Goal: Information Seeking & Learning: Learn about a topic

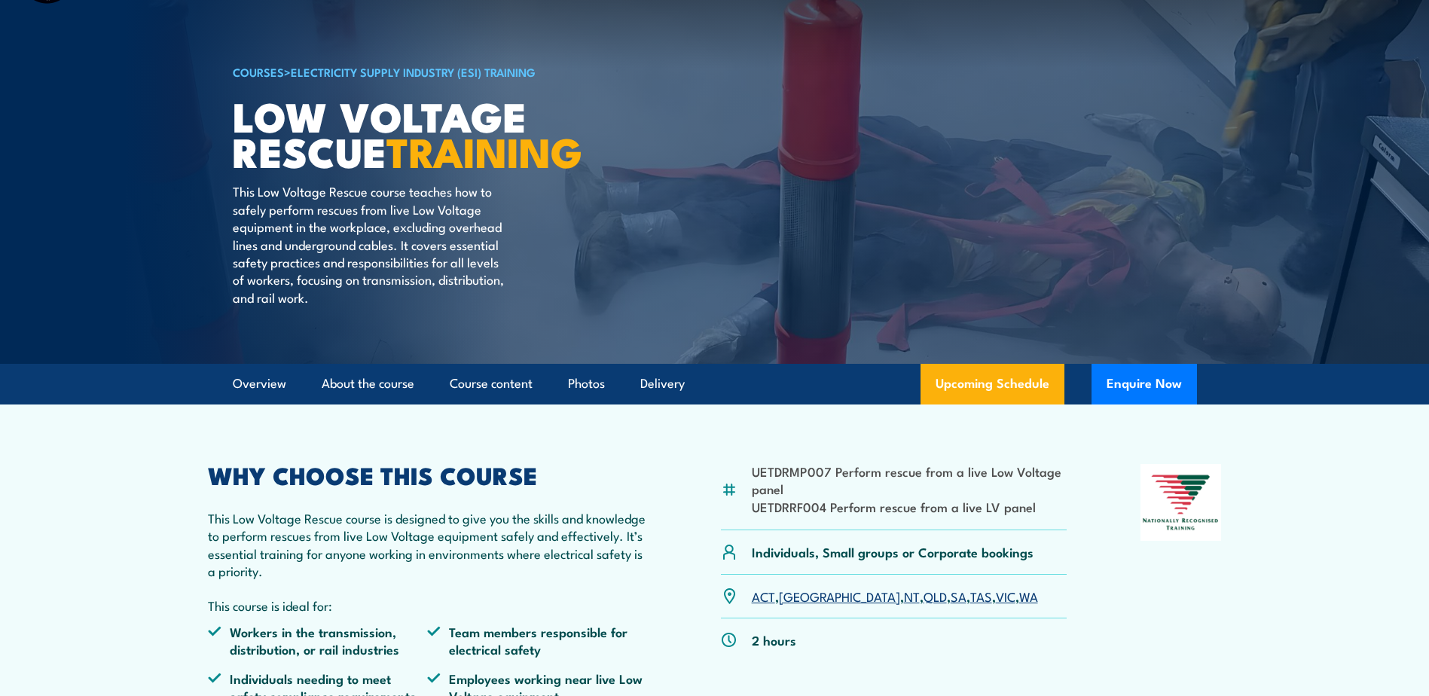
scroll to position [151, 0]
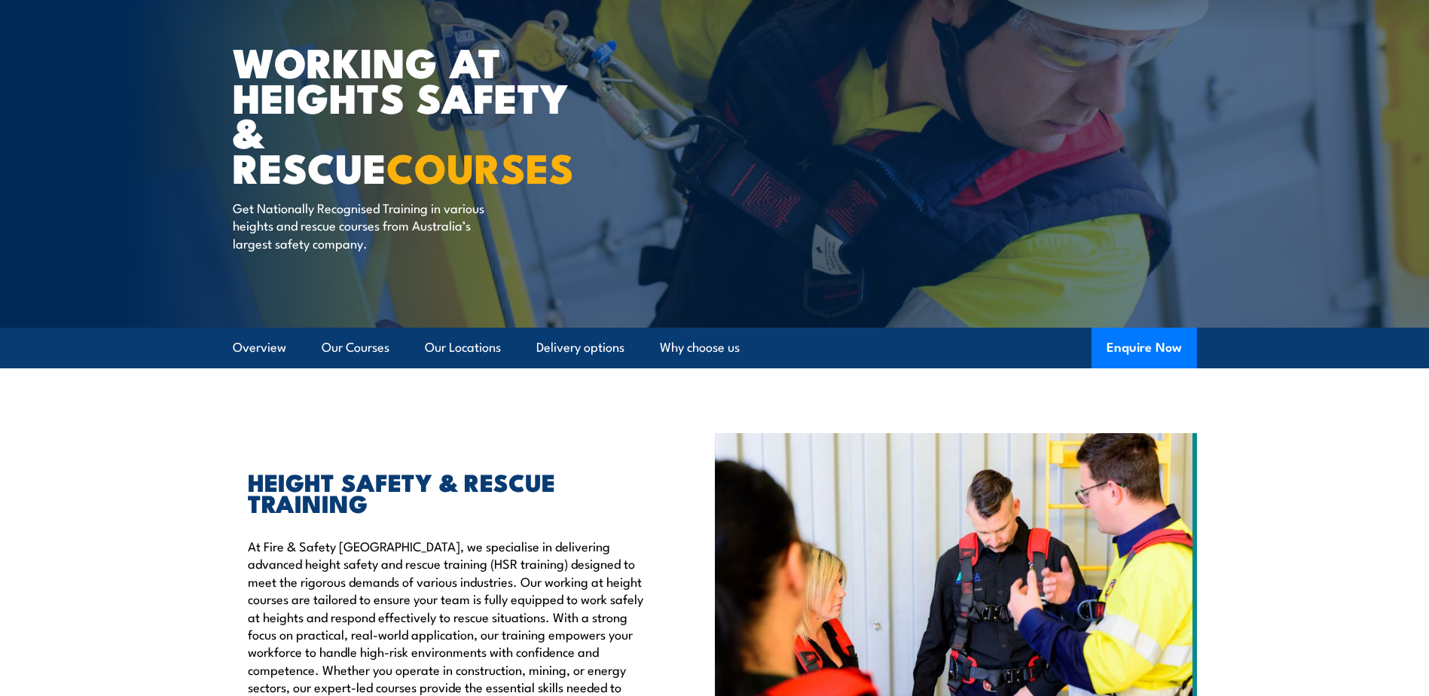
scroll to position [75, 0]
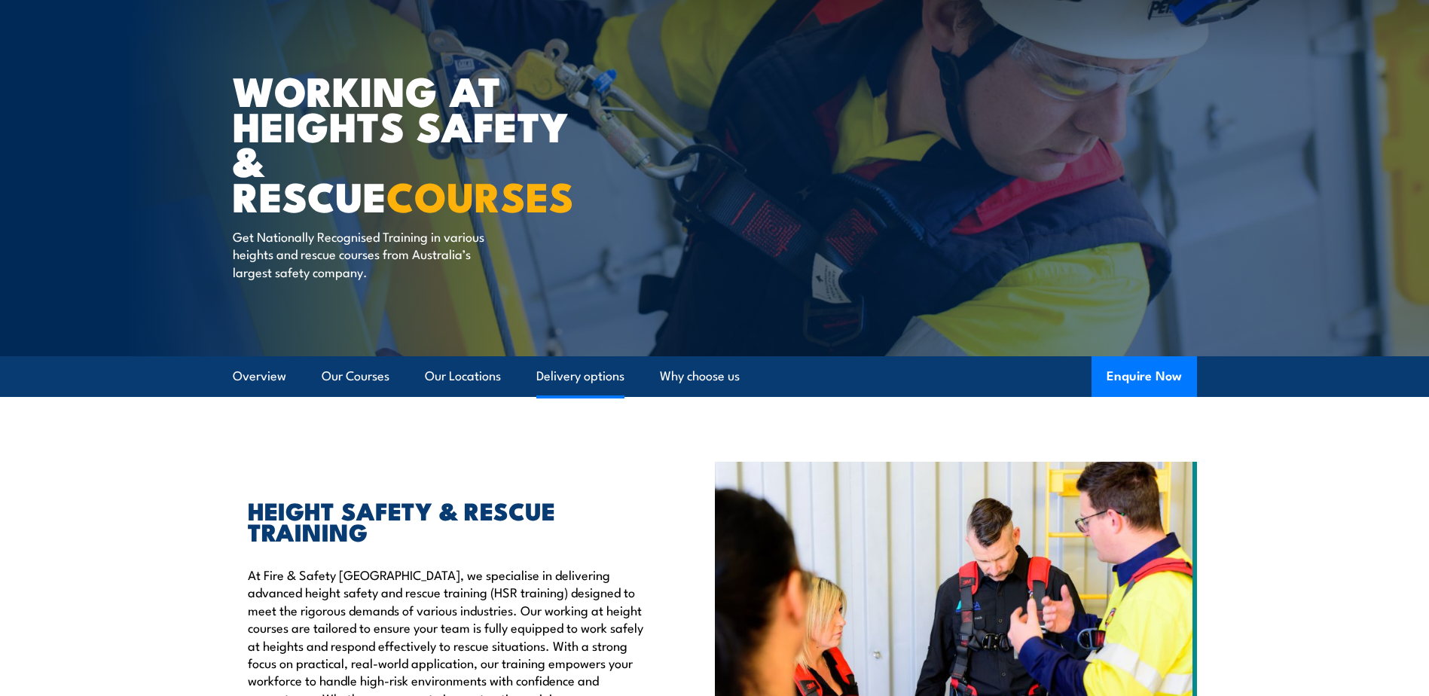
click at [571, 374] on link "Delivery options" at bounding box center [580, 376] width 88 height 40
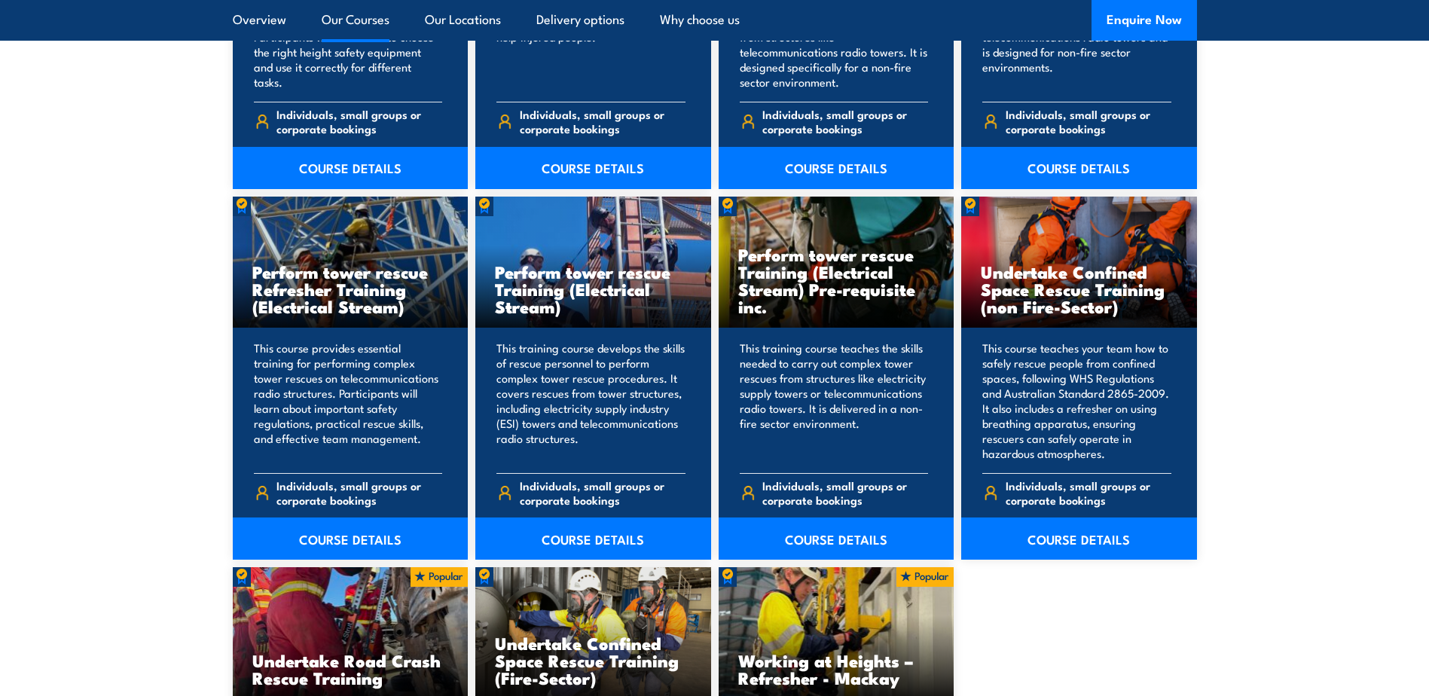
scroll to position [1291, 0]
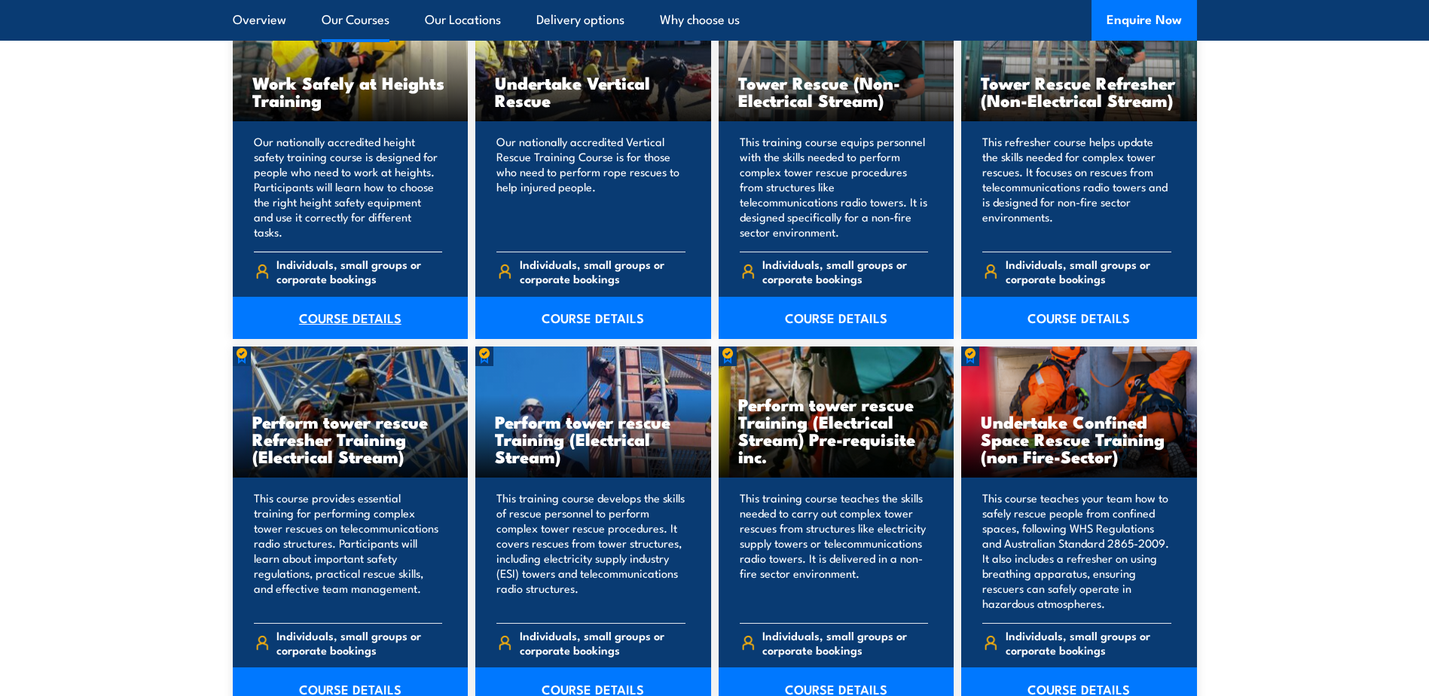
click at [329, 318] on link "COURSE DETAILS" at bounding box center [351, 318] width 236 height 42
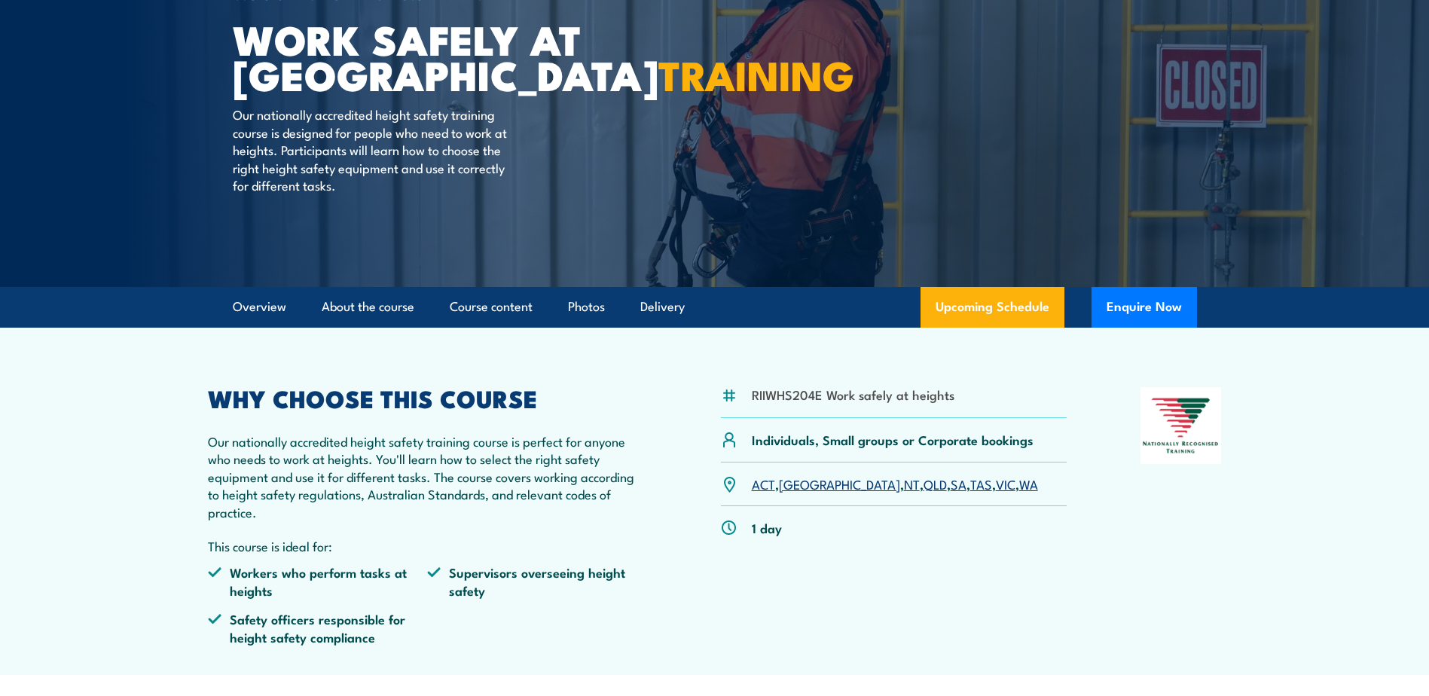
scroll to position [151, 0]
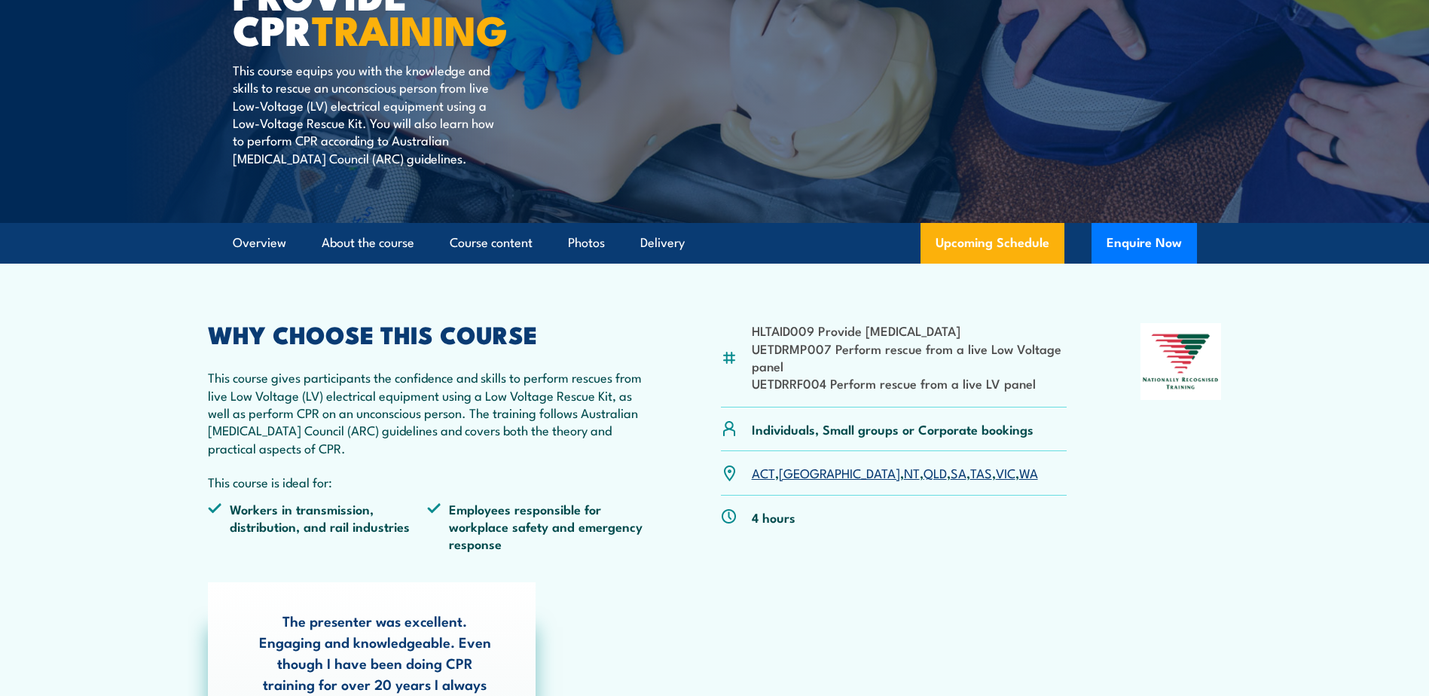
scroll to position [301, 0]
